Goal: Find specific page/section: Find specific page/section

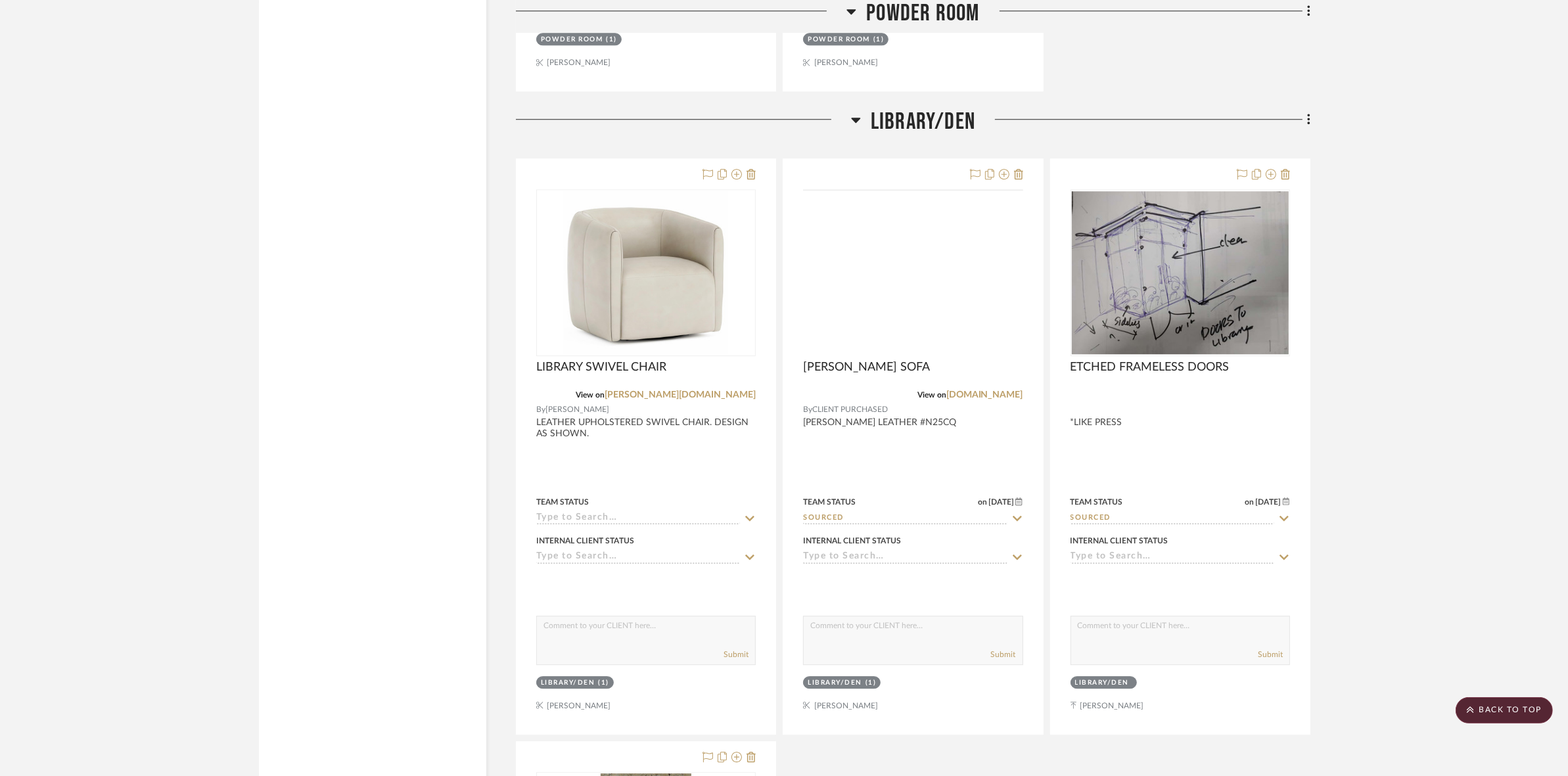
scroll to position [4516, 0]
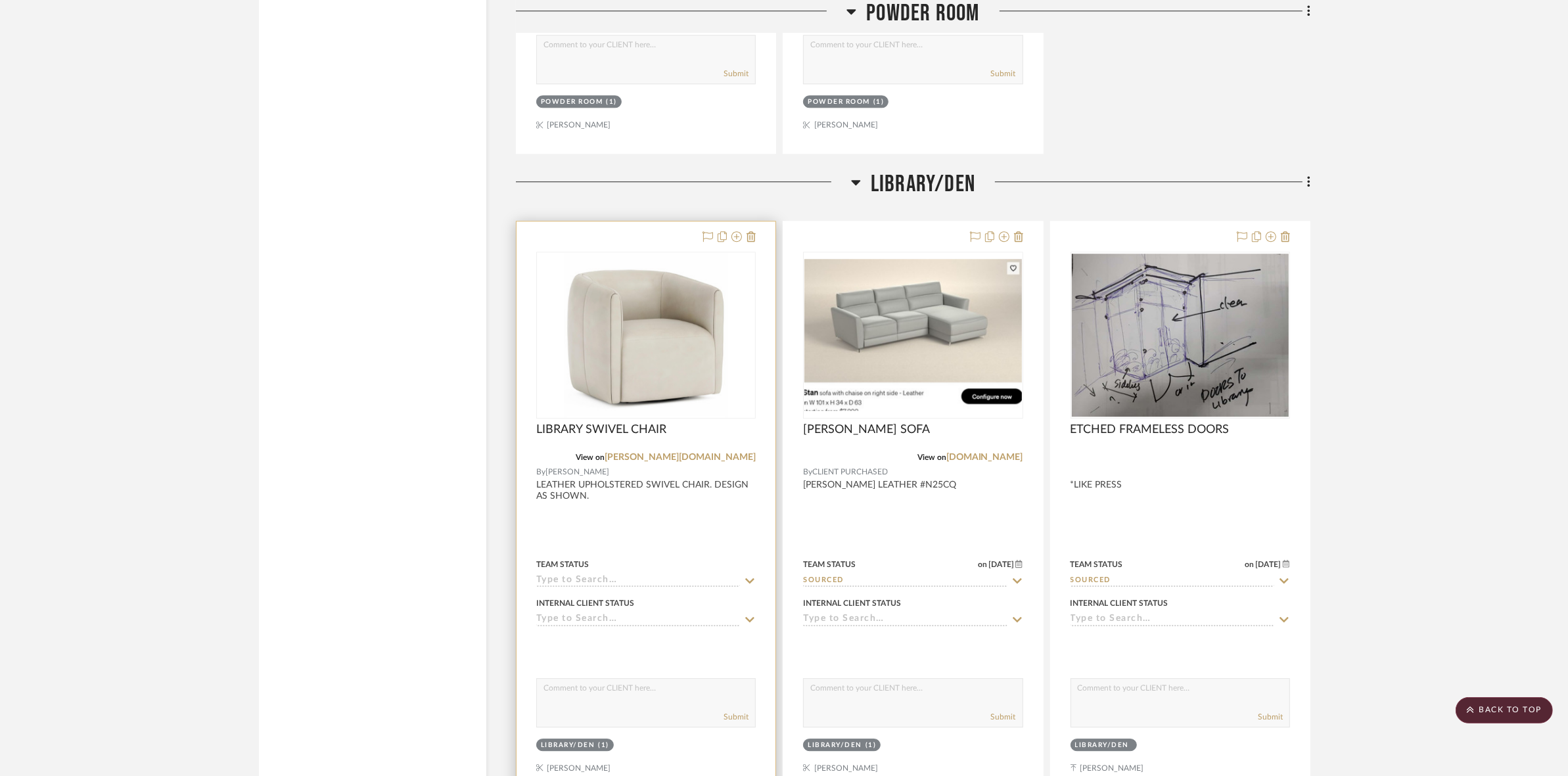
click at [0, 0] on div at bounding box center [0, 0] width 0 height 0
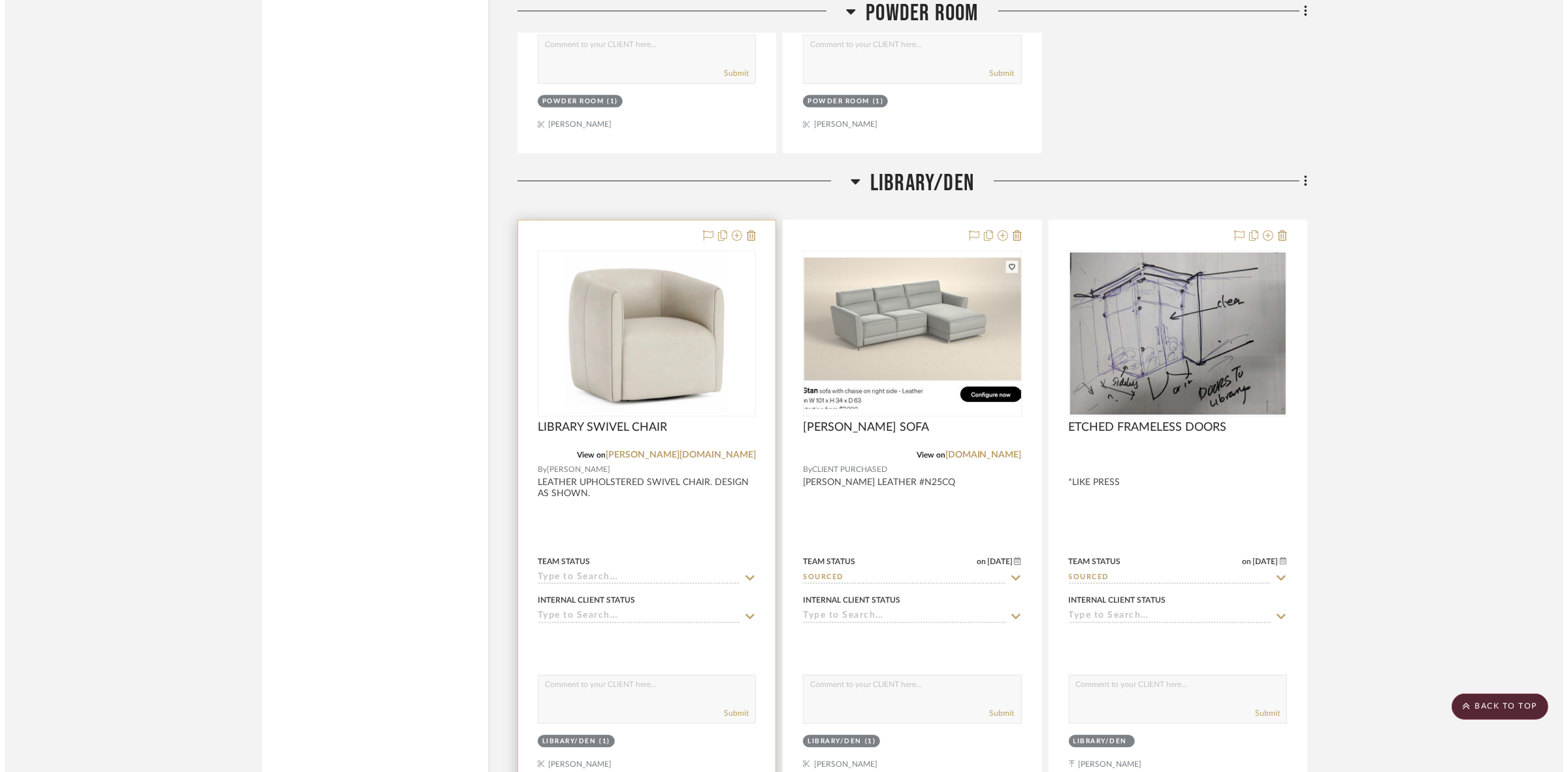
scroll to position [0, 0]
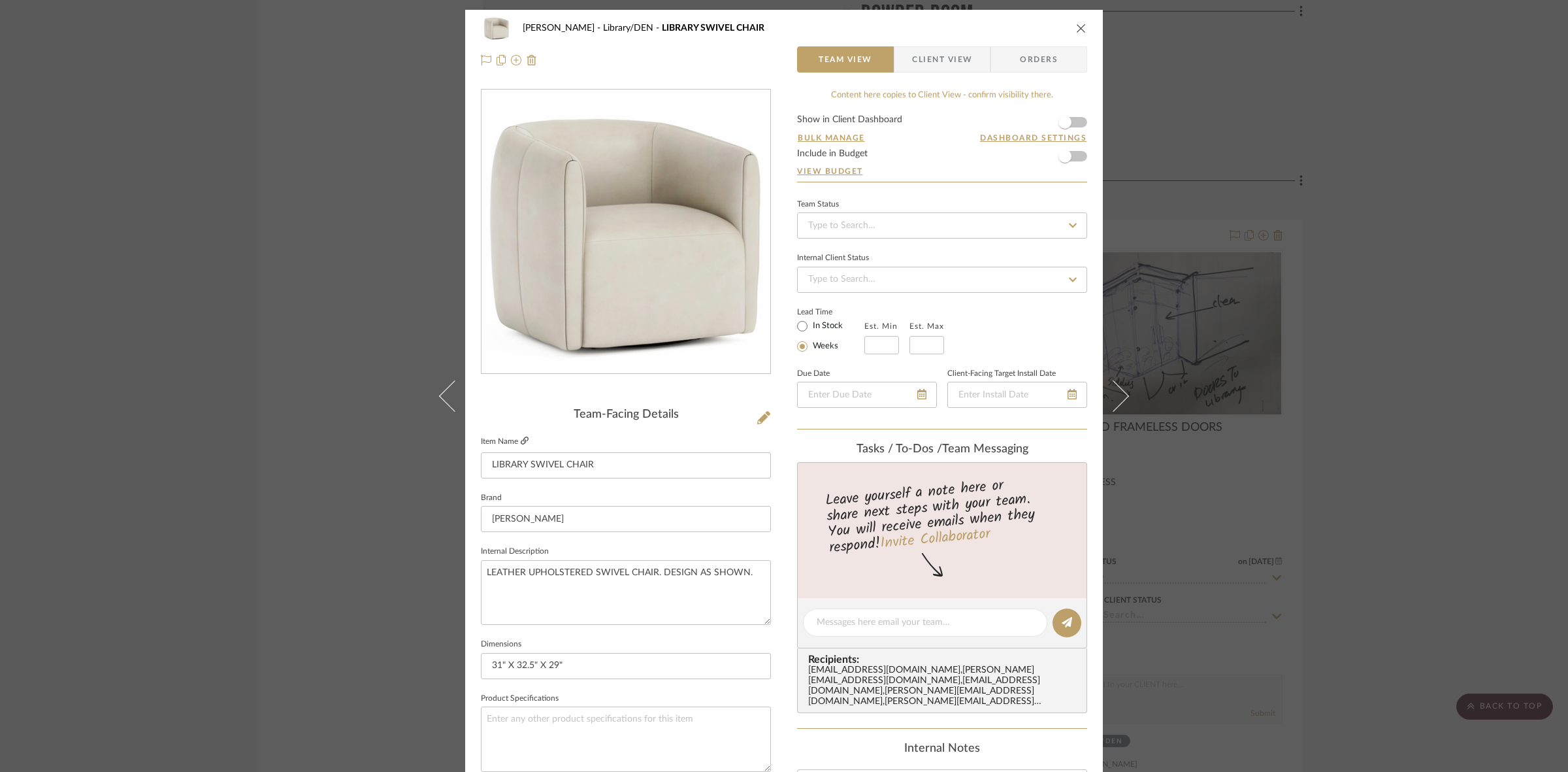
click at [521, 442] on icon at bounding box center [525, 440] width 8 height 8
drag, startPoint x: 318, startPoint y: 131, endPoint x: 782, endPoint y: 300, distance: 493.8
click at [322, 134] on div "[PERSON_NAME] Library/DEN LIBRARY SWIVEL CHAIR Team View Client View Orders Tea…" at bounding box center [784, 386] width 1568 height 772
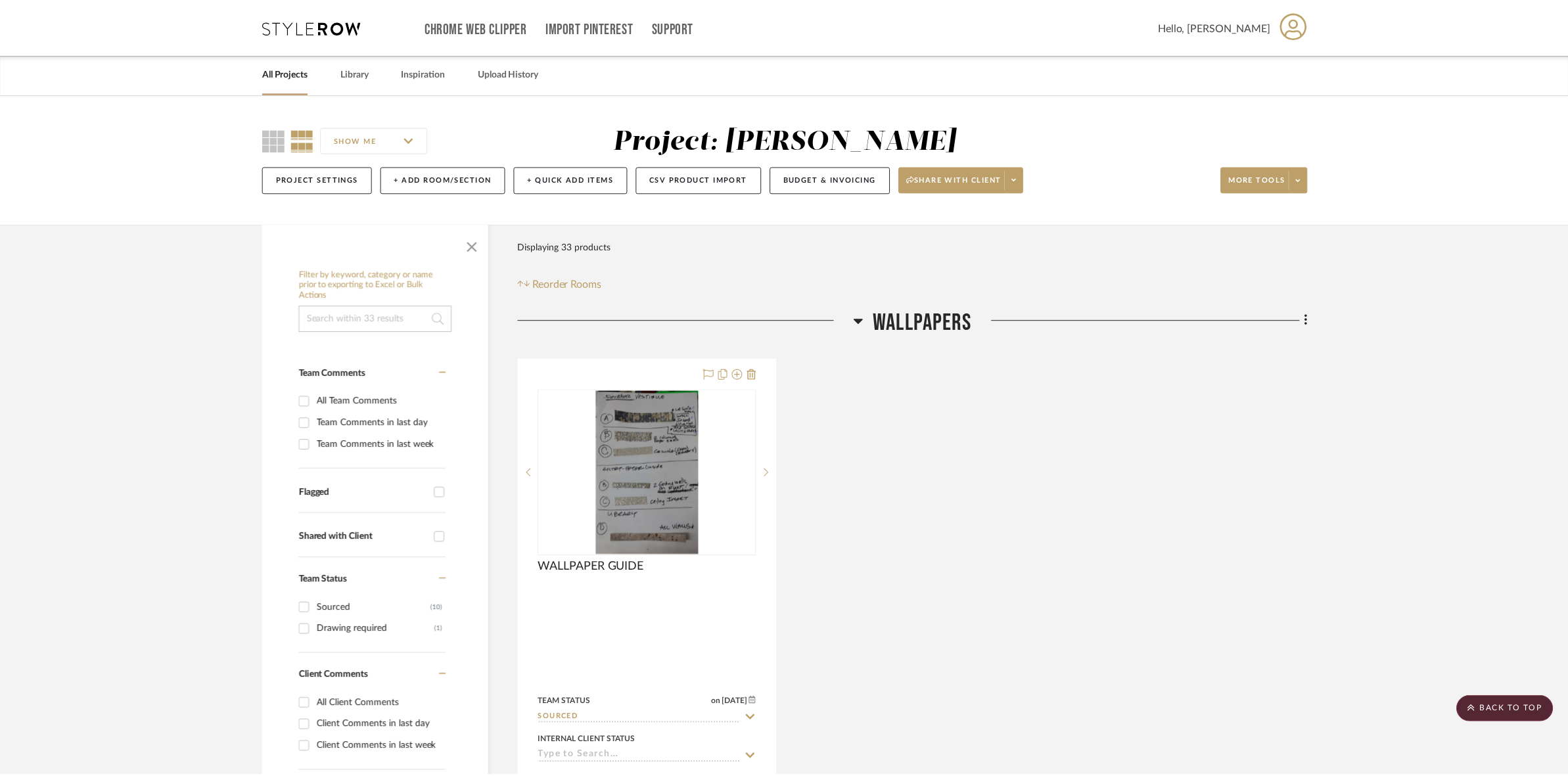
scroll to position [4516, 0]
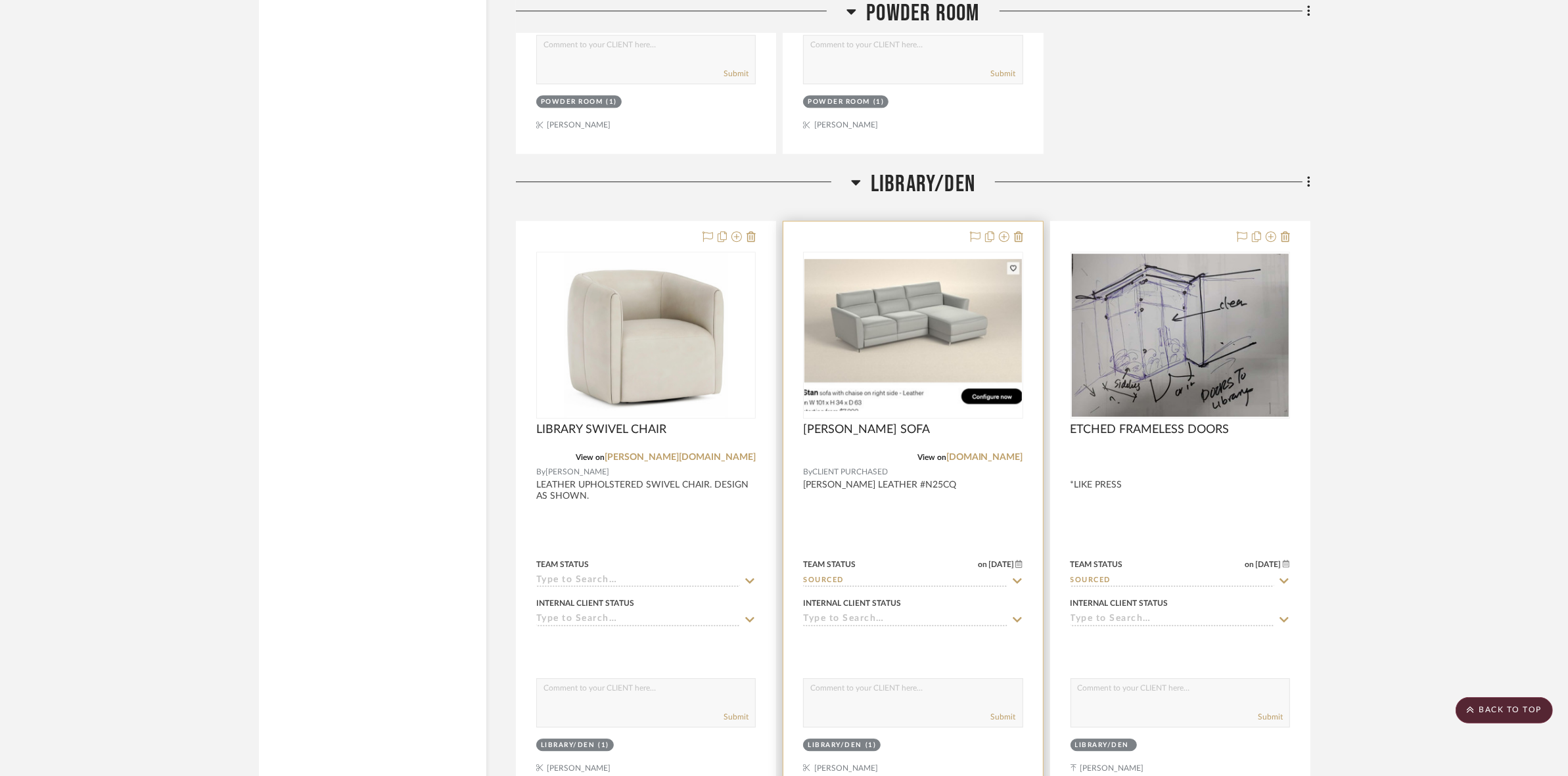
click at [938, 347] on img "0" at bounding box center [913, 334] width 217 height 151
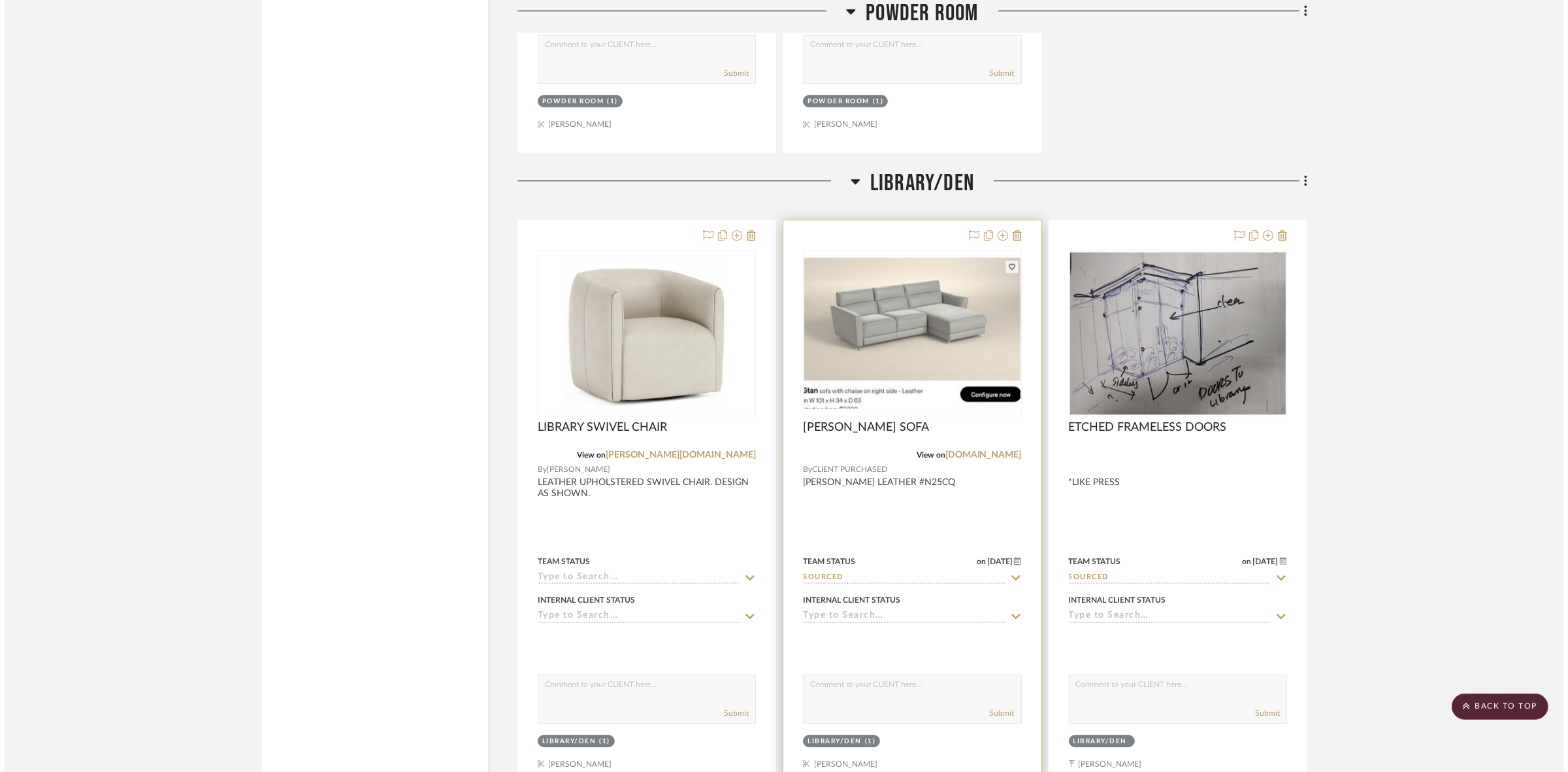
scroll to position [0, 0]
